Goal: Entertainment & Leisure: Consume media (video, audio)

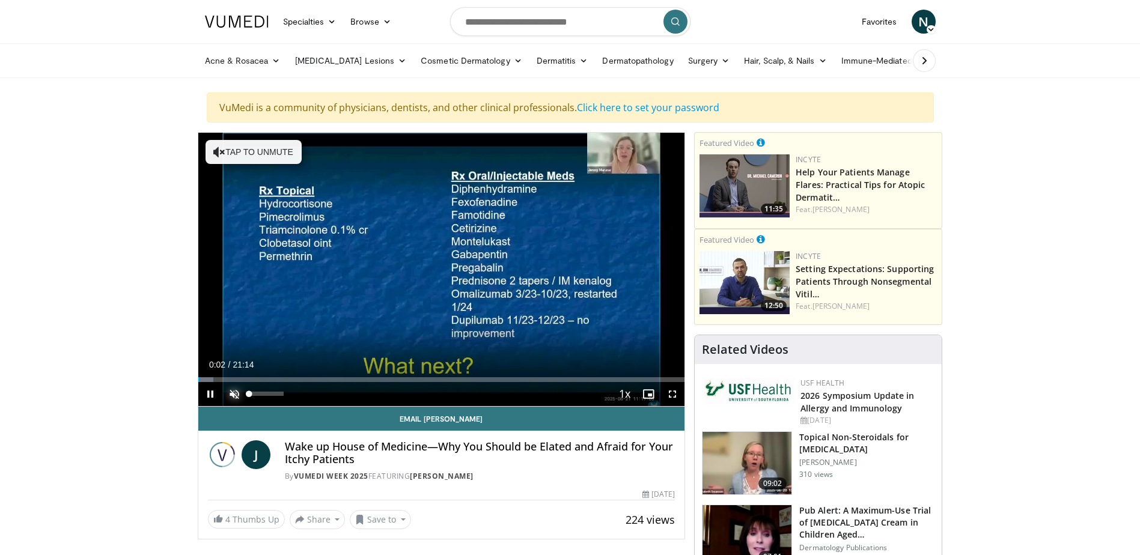
click at [235, 394] on span "Video Player" at bounding box center [234, 394] width 24 height 24
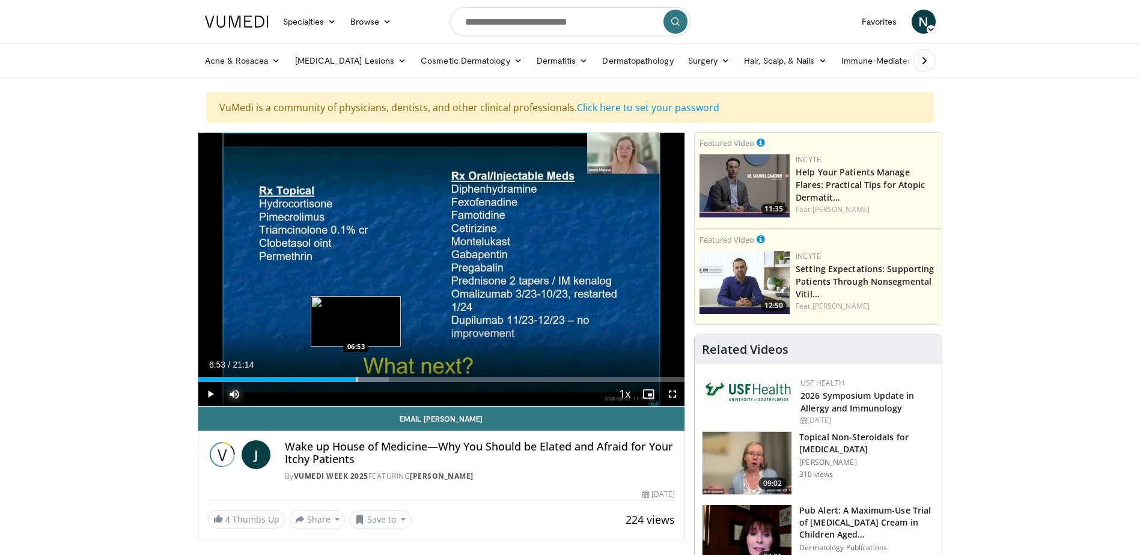
click at [356, 380] on div "Loaded : 39.24% 06:53 06:53" at bounding box center [441, 379] width 487 height 5
click at [207, 394] on span "Video Player" at bounding box center [210, 394] width 24 height 24
click at [212, 393] on span "Video Player" at bounding box center [210, 394] width 24 height 24
click at [344, 380] on div "Progress Bar" at bounding box center [344, 379] width 1 height 5
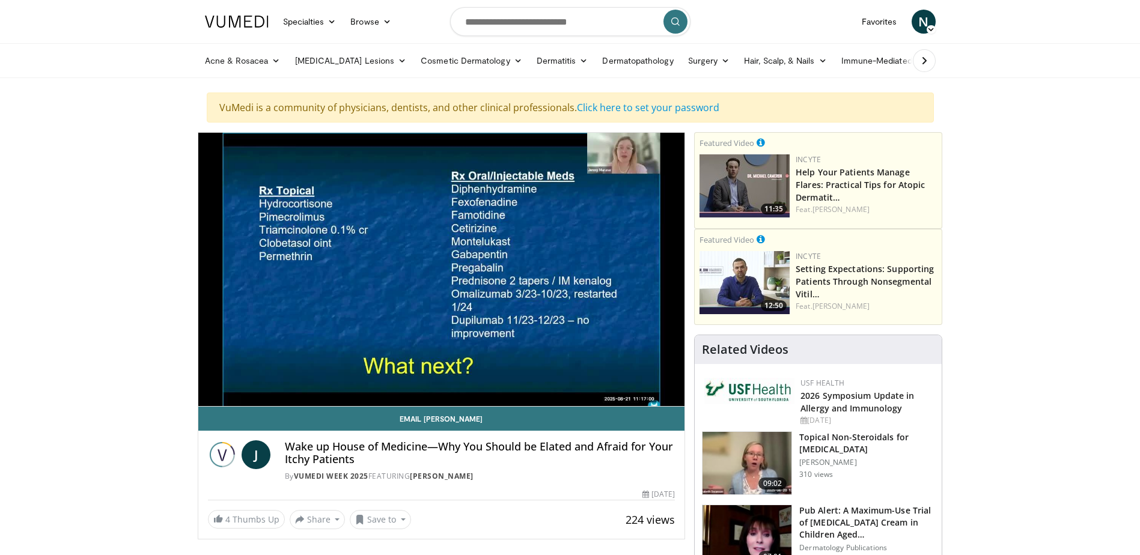
click at [336, 381] on video-js "**********" at bounding box center [441, 270] width 487 height 274
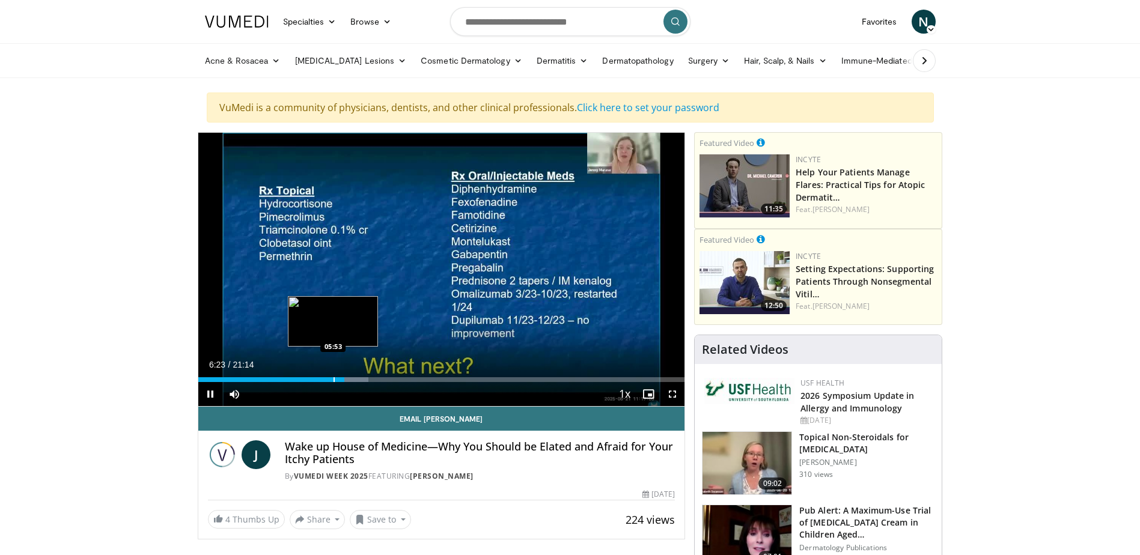
click at [334, 379] on div "Progress Bar" at bounding box center [334, 379] width 1 height 5
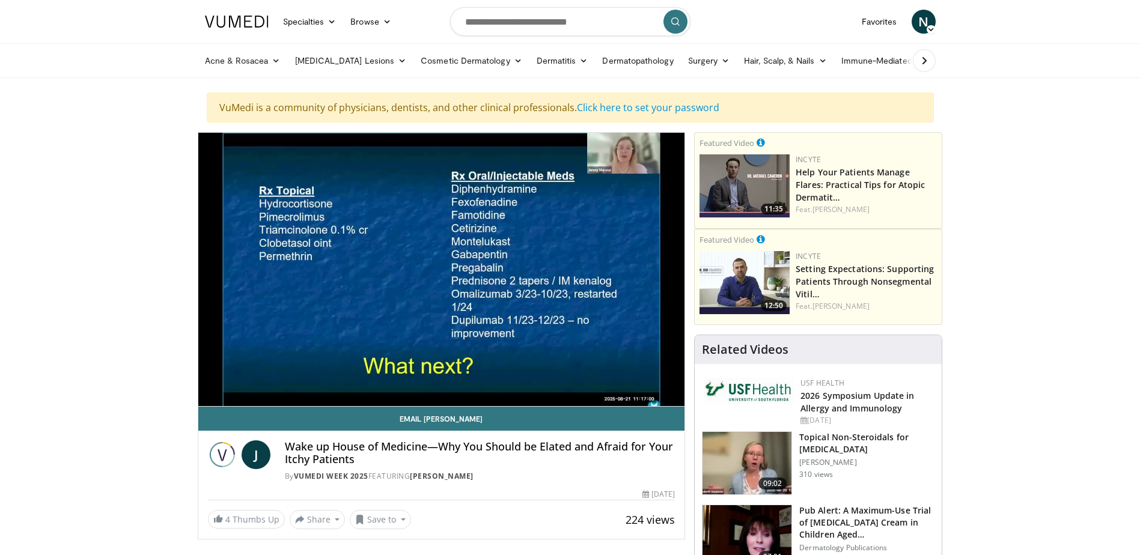
drag, startPoint x: 1149, startPoint y: 415, endPoint x: 343, endPoint y: 370, distance: 807.3
click at [340, 370] on video-js "**********" at bounding box center [441, 270] width 487 height 274
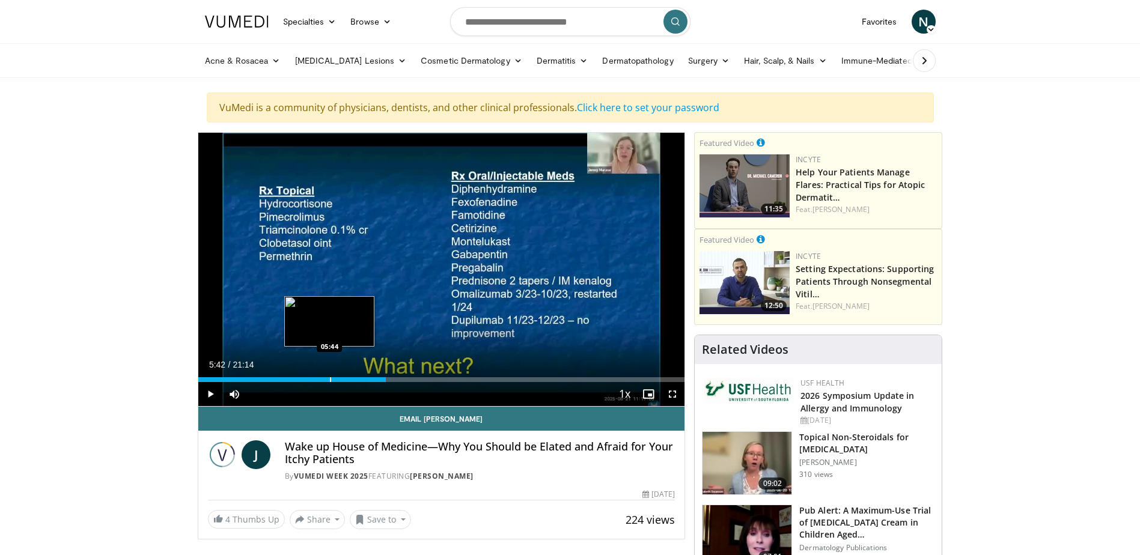
click at [330, 379] on div "Progress Bar" at bounding box center [330, 379] width 1 height 5
click at [207, 393] on span "Video Player" at bounding box center [210, 394] width 24 height 24
click at [211, 393] on span "Video Player" at bounding box center [210, 394] width 24 height 24
click at [348, 381] on div "Loaded : 39.70% 07:25 06:33" at bounding box center [441, 379] width 487 height 5
click at [206, 395] on span "Video Player" at bounding box center [210, 394] width 24 height 24
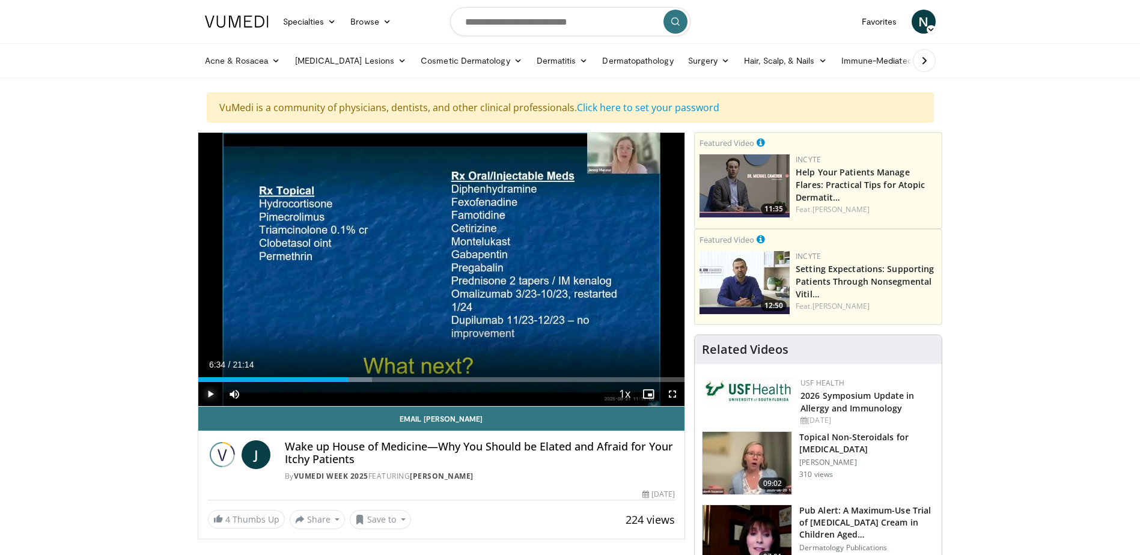
click at [210, 394] on span "Video Player" at bounding box center [210, 394] width 24 height 24
click at [335, 378] on div "06:00" at bounding box center [267, 379] width 138 height 5
click at [361, 377] on div "Progress Bar" at bounding box center [361, 379] width 1 height 5
click at [366, 379] on div "Progress Bar" at bounding box center [366, 379] width 1 height 5
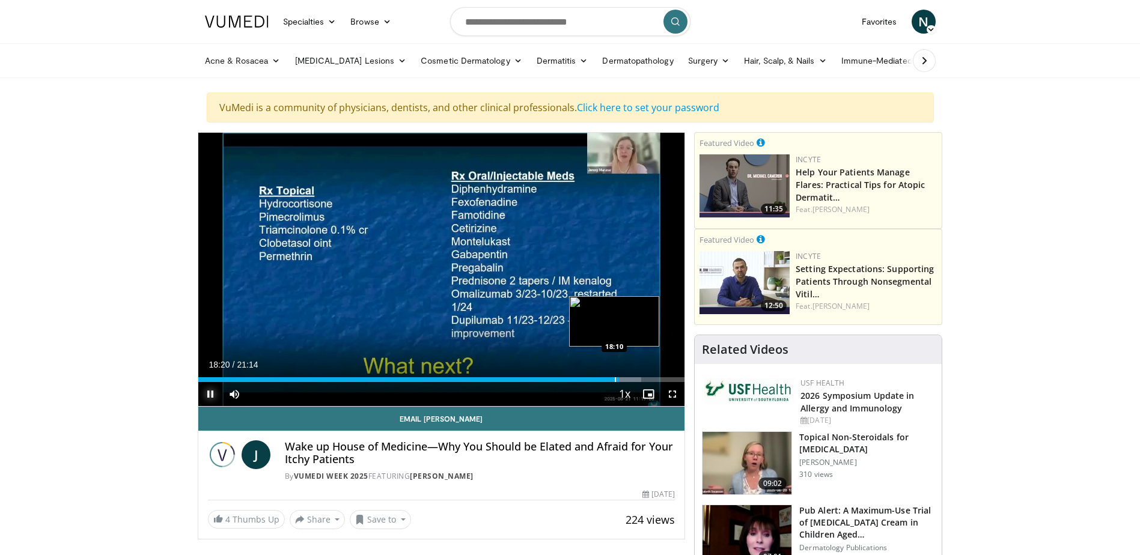
click at [615, 380] on div "Progress Bar" at bounding box center [615, 379] width 1 height 5
click at [606, 380] on div "Progress Bar" at bounding box center [606, 379] width 1 height 5
click at [213, 391] on span "Video Player" at bounding box center [210, 394] width 24 height 24
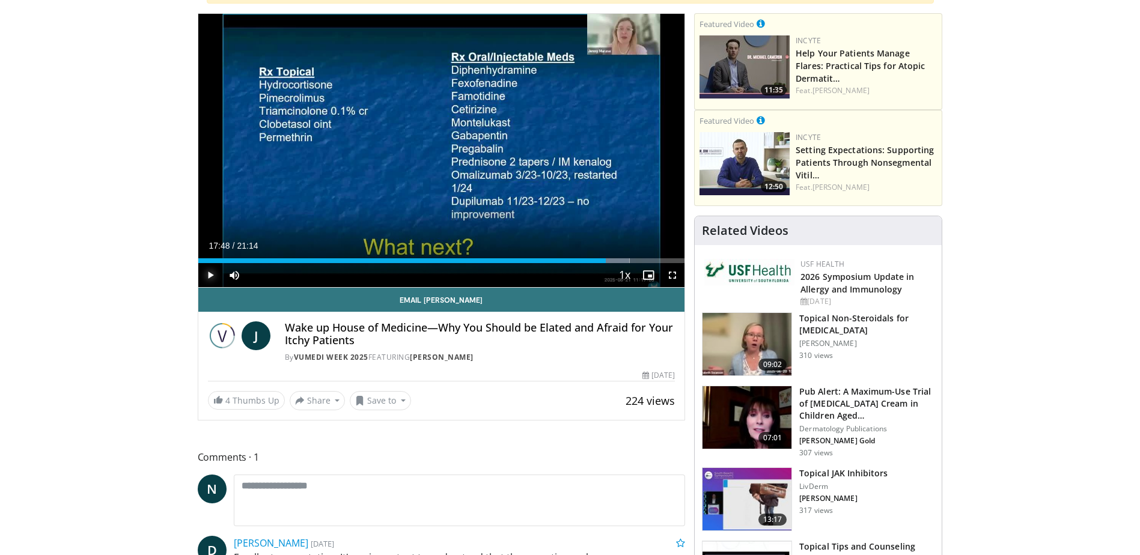
scroll to position [120, 0]
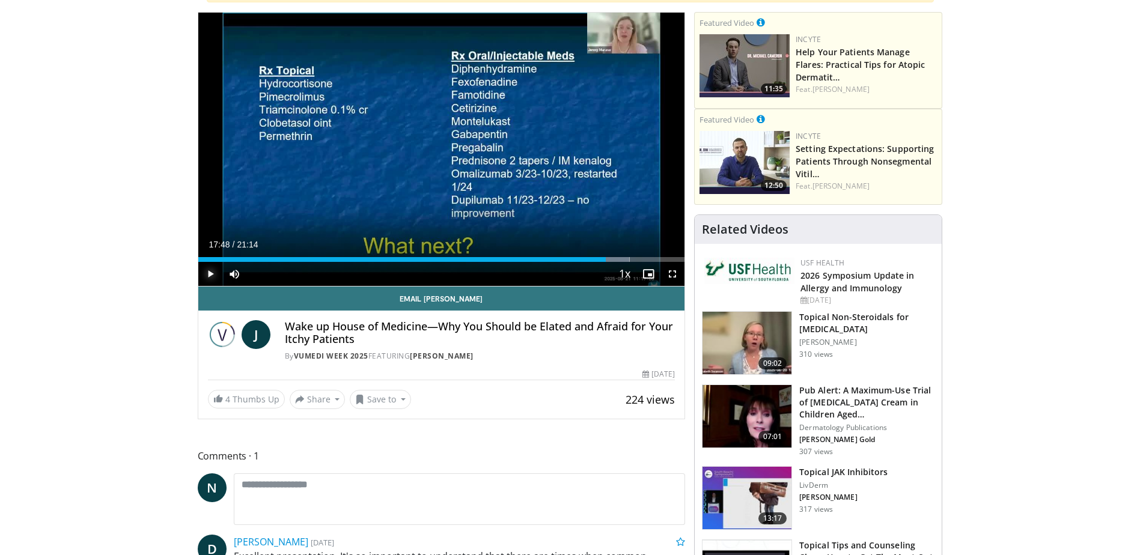
click at [210, 270] on span "Video Player" at bounding box center [210, 274] width 24 height 24
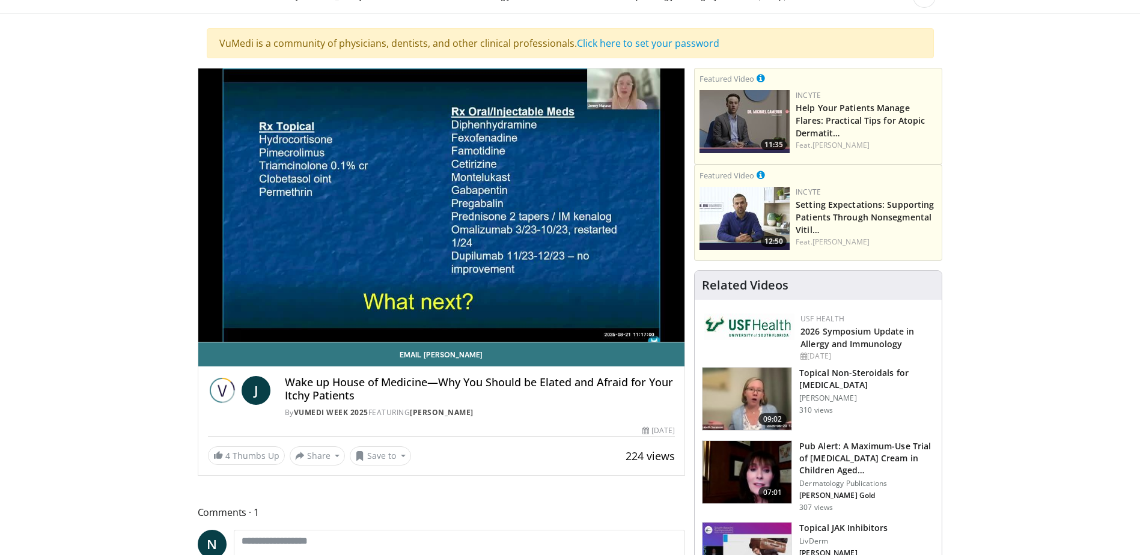
scroll to position [60, 0]
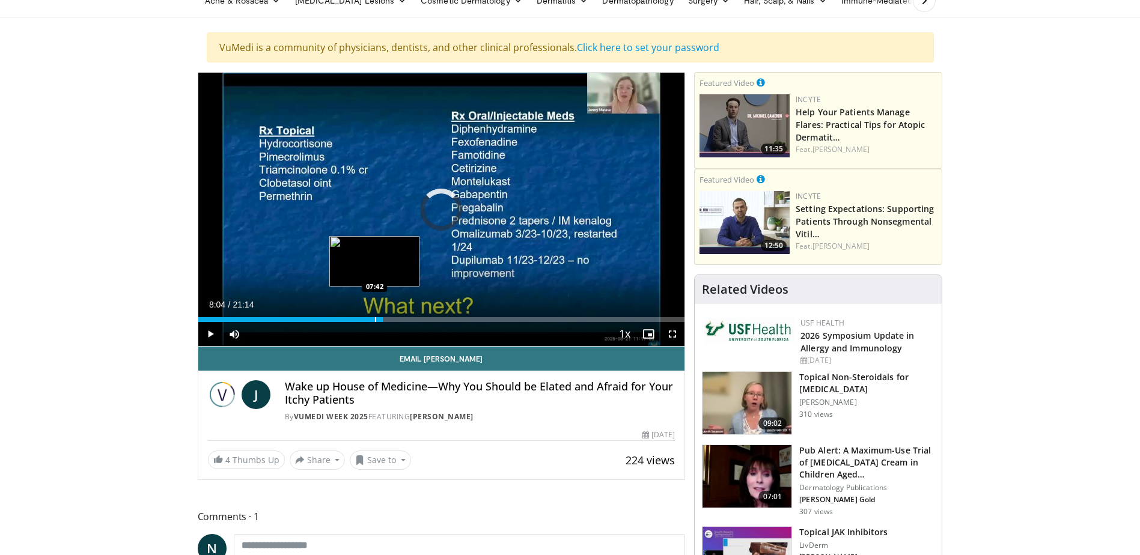
drag, startPoint x: 682, startPoint y: 320, endPoint x: 373, endPoint y: 314, distance: 309.0
click at [373, 314] on div "Loaded : 36.58% 07:48 07:42" at bounding box center [441, 316] width 487 height 11
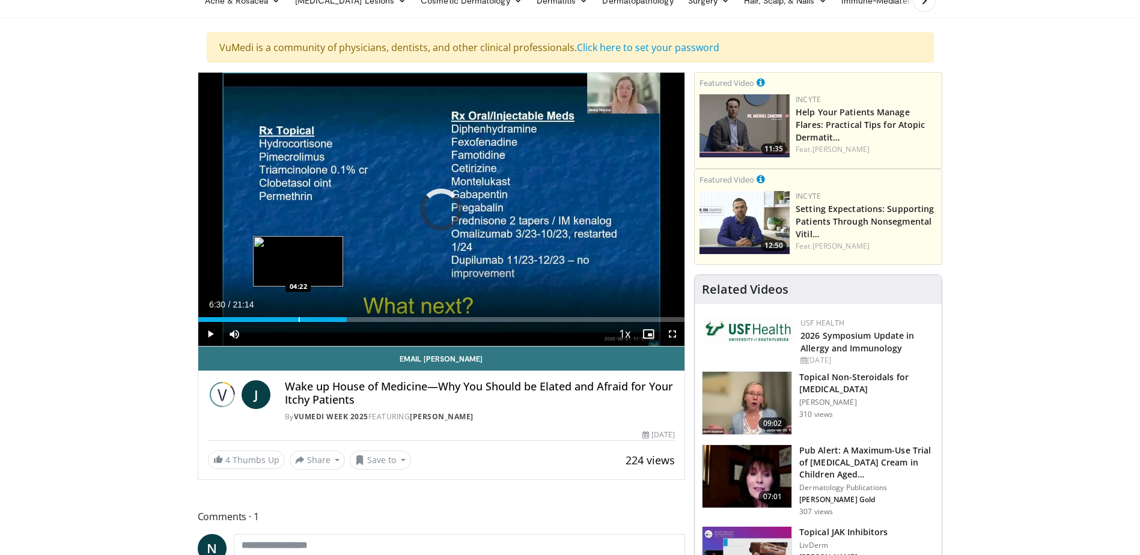
drag, startPoint x: 370, startPoint y: 319, endPoint x: 295, endPoint y: 319, distance: 74.5
click at [295, 319] on div "Loaded : 0.00% 04:24 04:22" at bounding box center [441, 319] width 487 height 5
drag, startPoint x: 295, startPoint y: 319, endPoint x: 256, endPoint y: 317, distance: 39.1
click at [276, 317] on div "Progress Bar" at bounding box center [276, 319] width 1 height 5
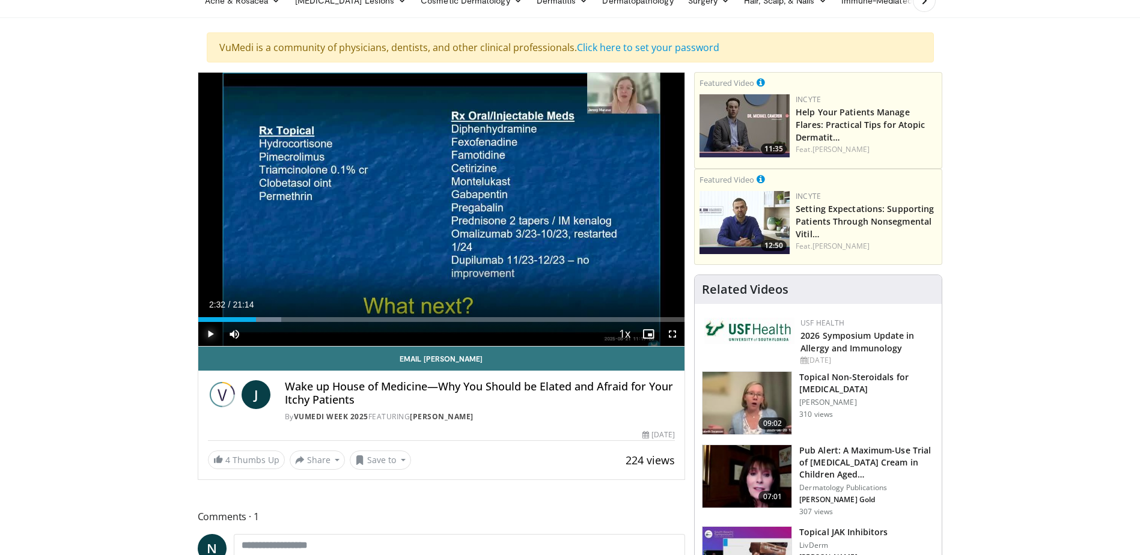
click at [209, 332] on span "Video Player" at bounding box center [210, 334] width 24 height 24
click at [252, 318] on div "Progress Bar" at bounding box center [252, 319] width 1 height 5
click at [242, 320] on div "Progress Bar" at bounding box center [242, 319] width 1 height 5
click at [252, 319] on div "Progress Bar" at bounding box center [252, 319] width 1 height 5
click at [264, 319] on div "Progress Bar" at bounding box center [264, 319] width 1 height 5
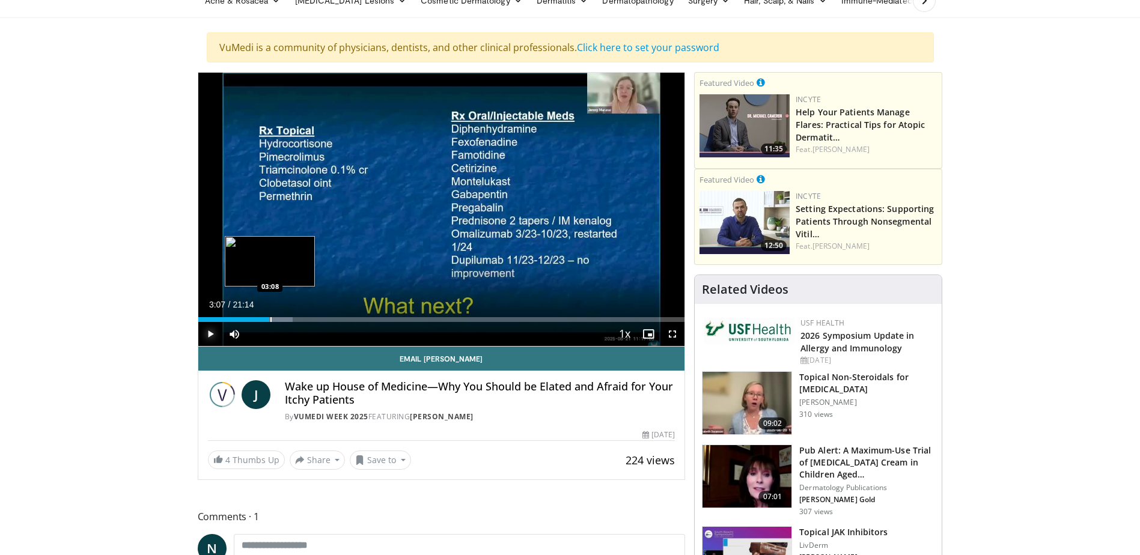
click at [270, 318] on div "Progress Bar" at bounding box center [270, 319] width 1 height 5
click at [279, 322] on div "Progress Bar" at bounding box center [279, 319] width 1 height 5
click at [281, 322] on div "Progress Bar" at bounding box center [281, 319] width 1 height 5
click at [214, 334] on span "Video Player" at bounding box center [210, 334] width 24 height 24
click at [207, 336] on span "Video Player" at bounding box center [210, 334] width 24 height 24
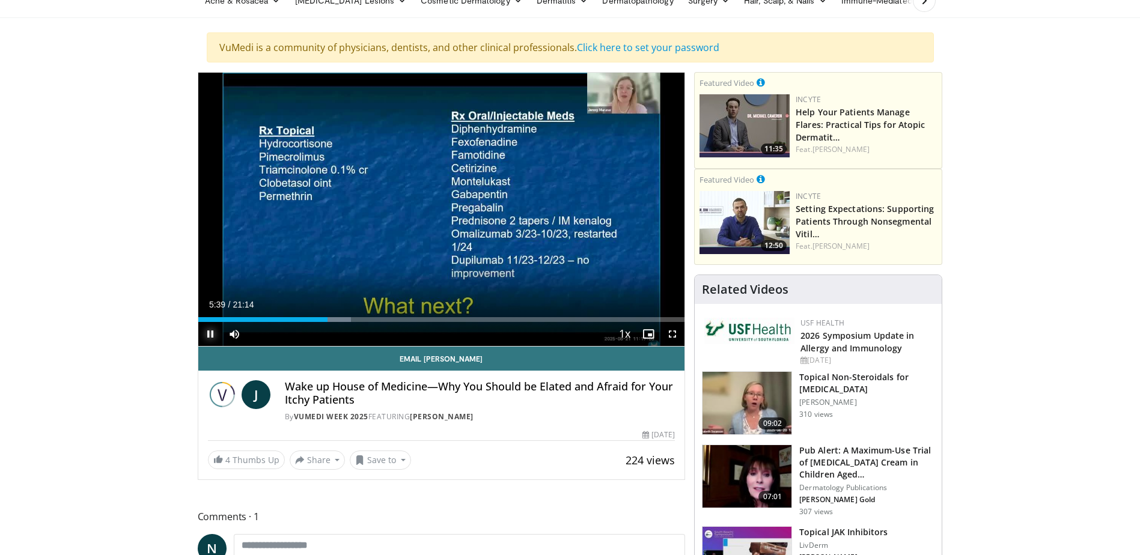
click at [212, 333] on span "Video Player" at bounding box center [210, 334] width 24 height 24
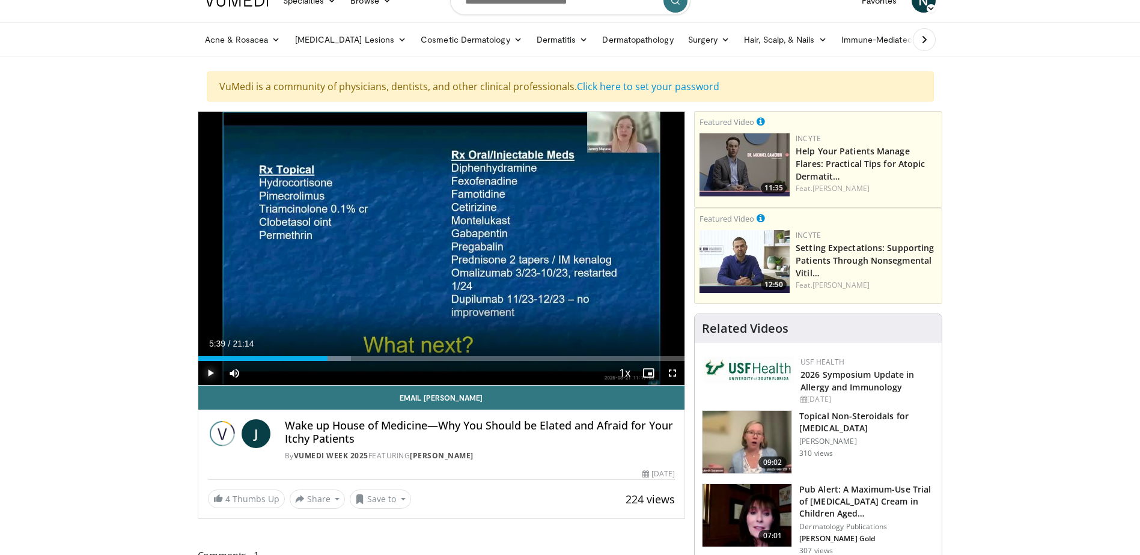
scroll to position [0, 0]
